Goal: Task Accomplishment & Management: Manage account settings

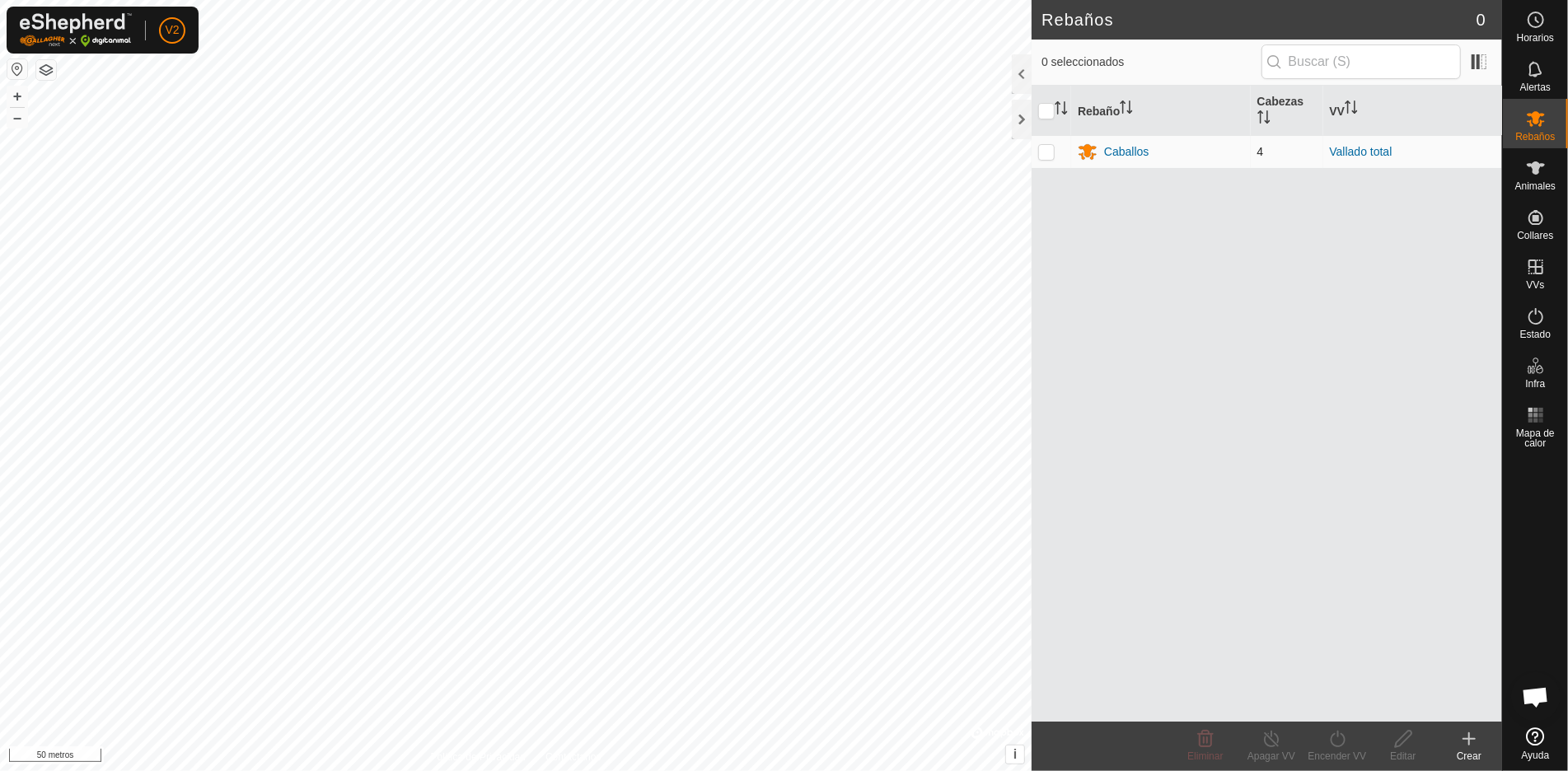
click at [1047, 151] on p-checkbox at bounding box center [1046, 151] width 16 height 13
checkbox input "true"
click at [1119, 145] on font "Caballos" at bounding box center [1126, 151] width 44 height 13
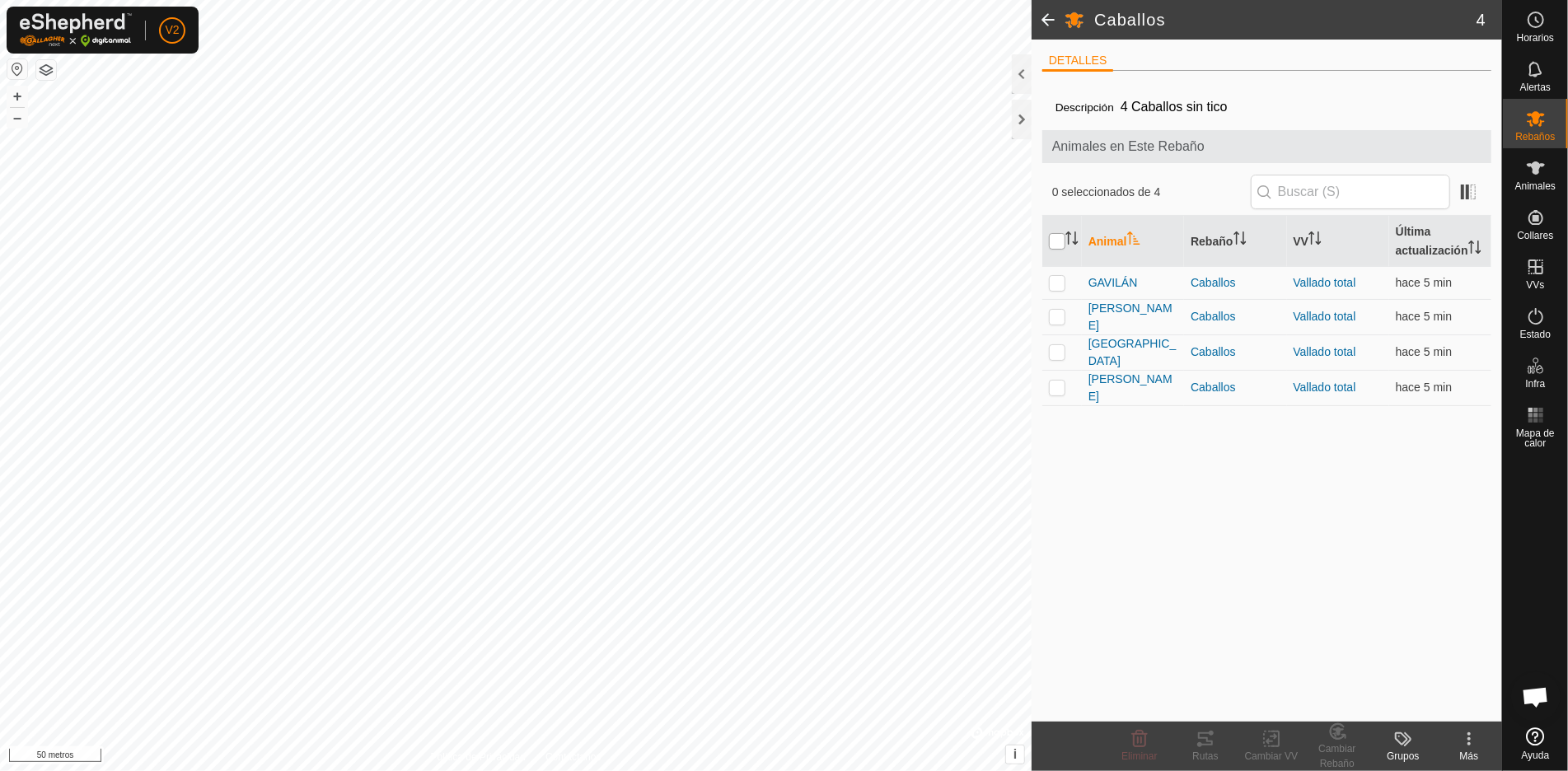
click at [1058, 243] on input "checkbox" at bounding box center [1056, 240] width 16 height 16
checkbox input "true"
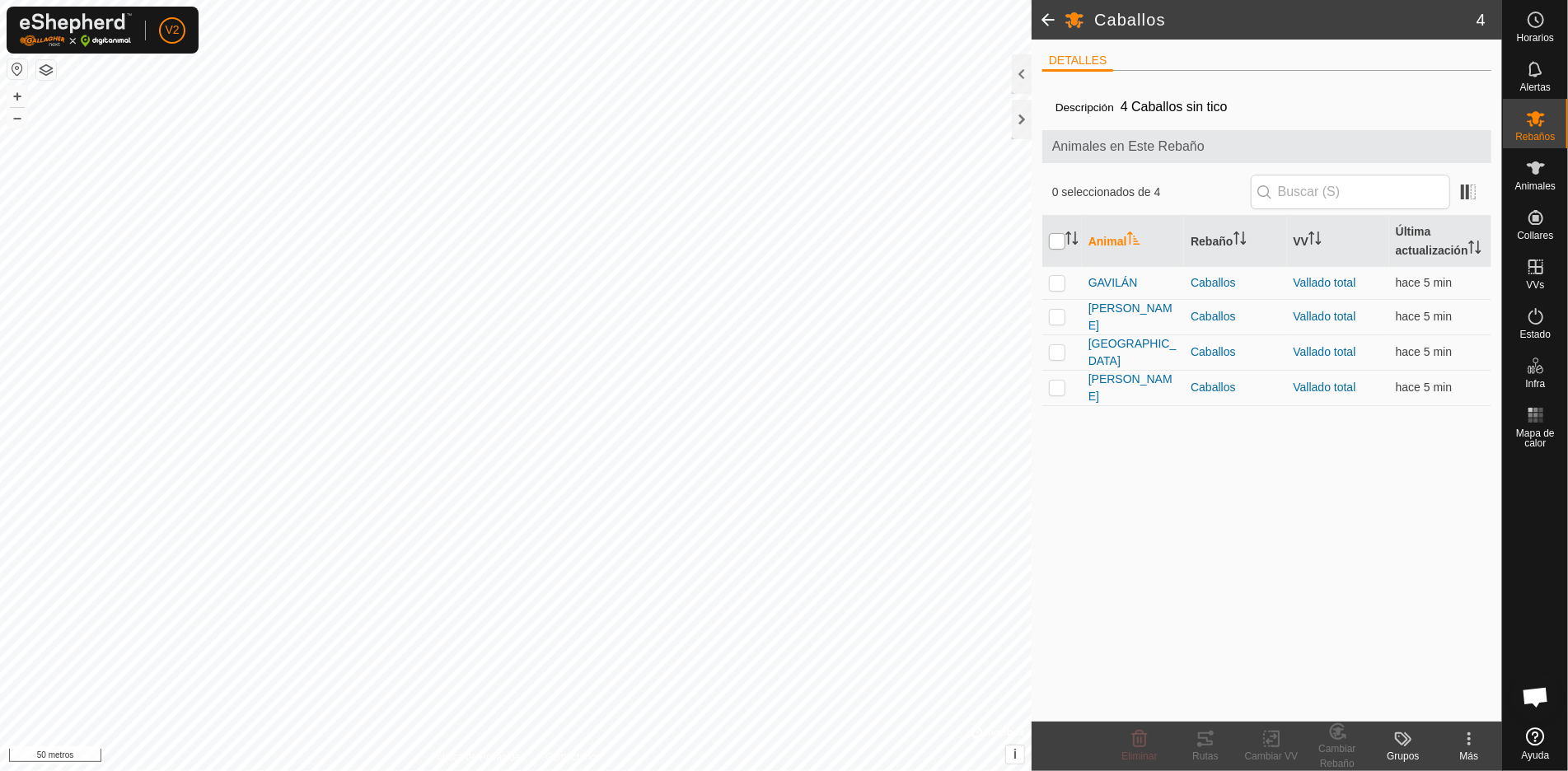
checkbox input "true"
click at [1205, 745] on icon at bounding box center [1206, 739] width 15 height 13
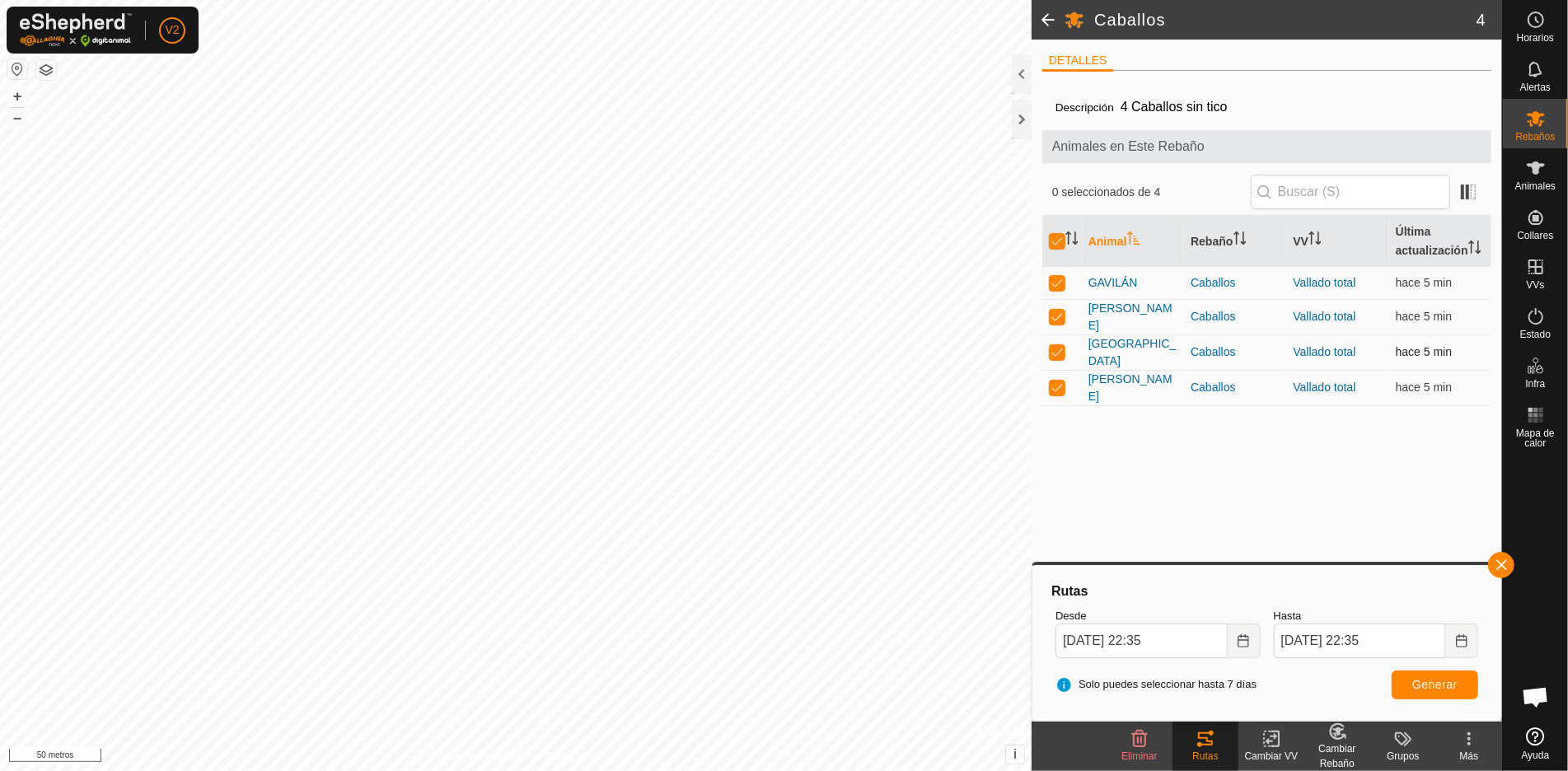
click at [1060, 346] on p-checkbox at bounding box center [1056, 352] width 16 height 13
checkbox input "false"
click at [1060, 301] on td at bounding box center [1062, 316] width 40 height 35
checkbox input "false"
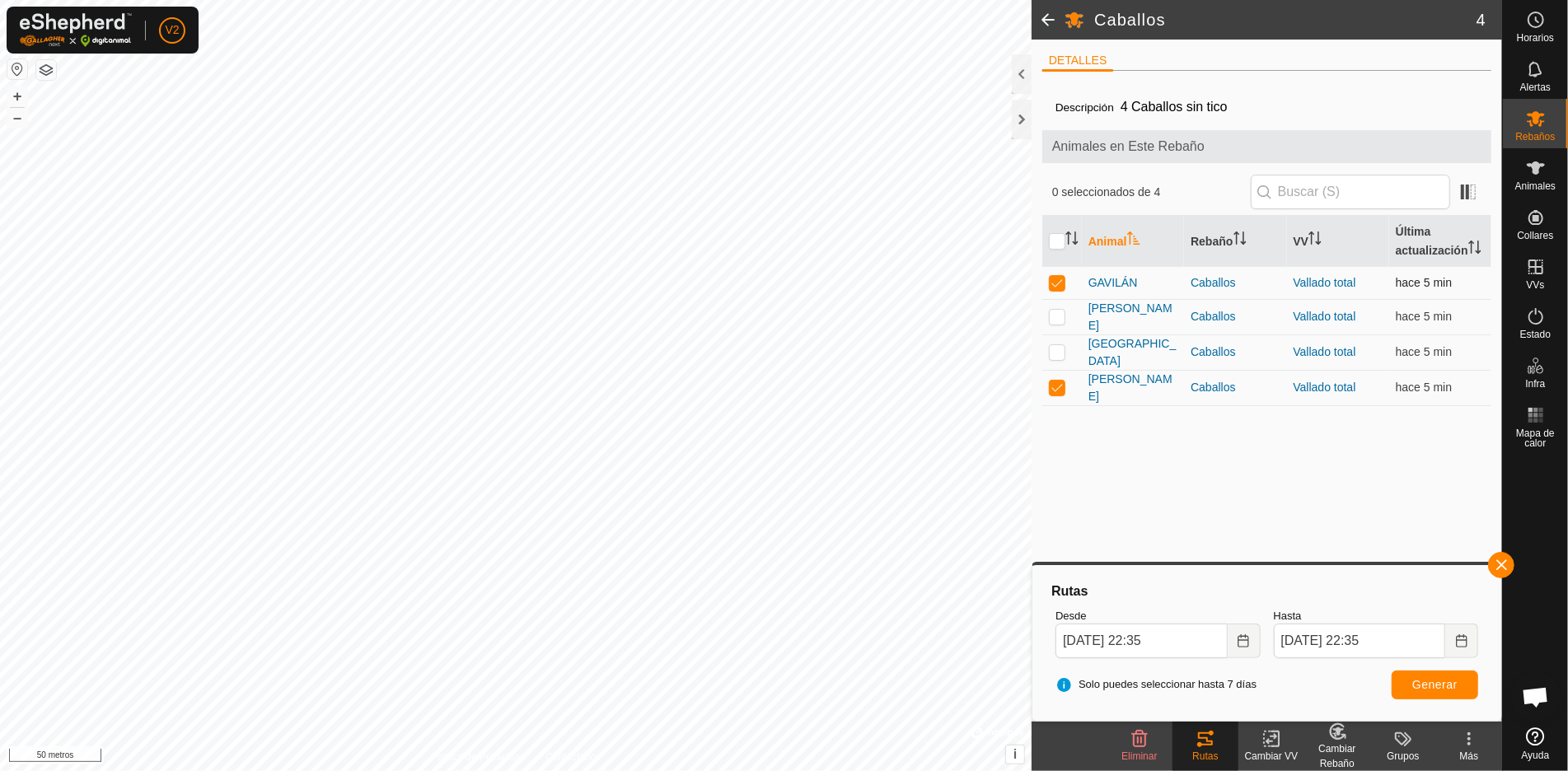
click at [1060, 282] on p-checkbox at bounding box center [1056, 283] width 16 height 13
checkbox input "false"
click at [1489, 571] on div "Rutas Desde [DATE] 22:35 Hasta [DATE] 22:35 Solo puedes seleccionar hasta 7 [PE…" at bounding box center [1267, 643] width 456 height 144
click at [1499, 564] on button "button" at bounding box center [1502, 565] width 26 height 26
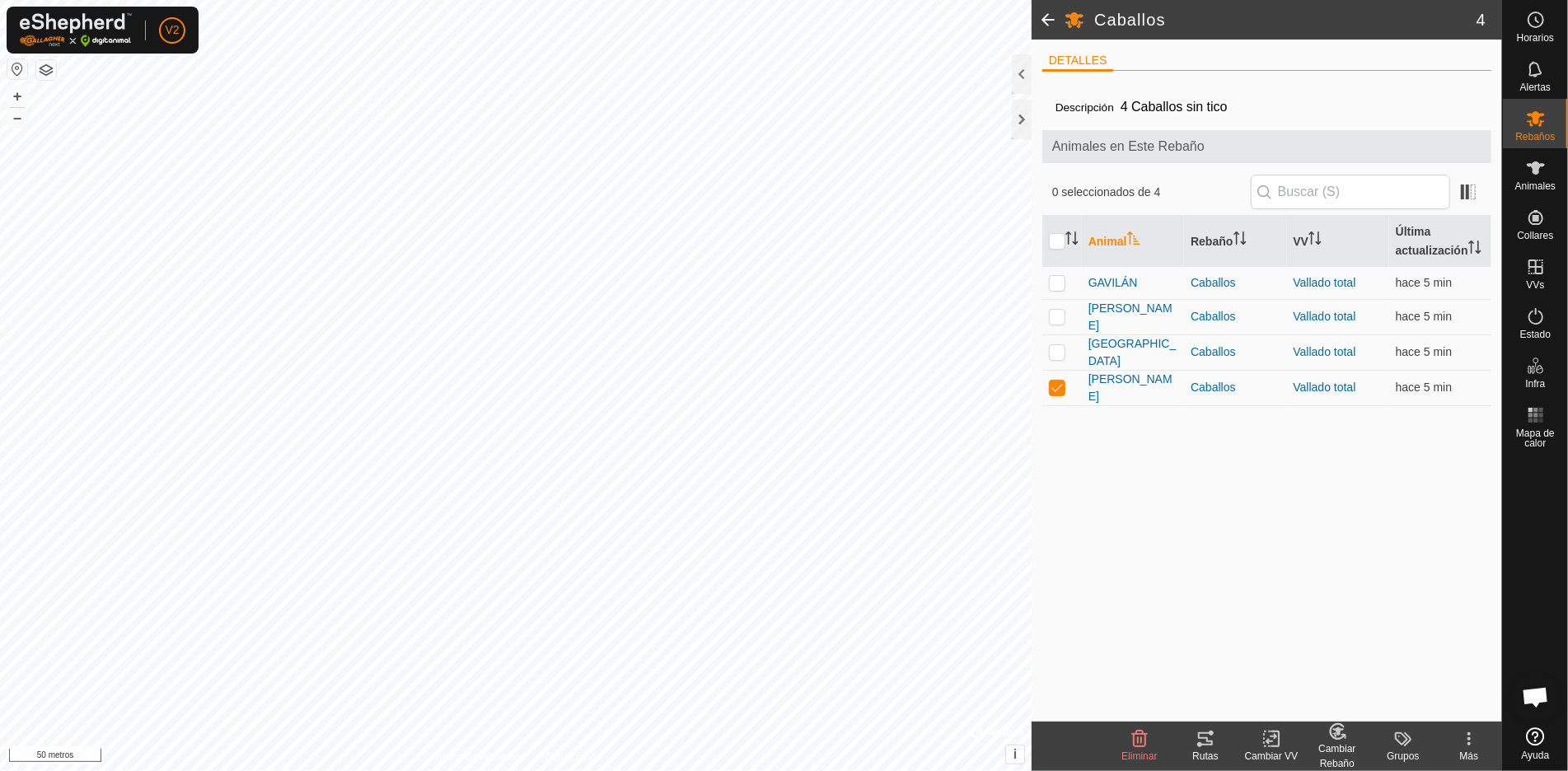
click at [1215, 748] on div "Rutas" at bounding box center [1206, 756] width 66 height 15
